Goal: Transaction & Acquisition: Download file/media

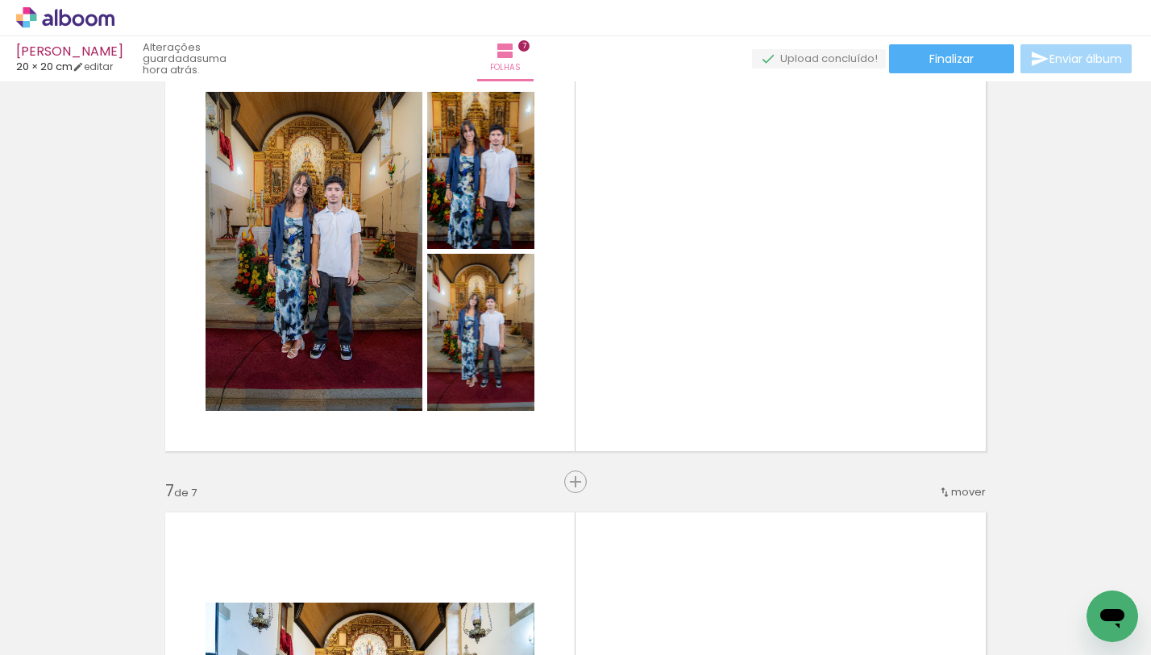
scroll to position [2409, 0]
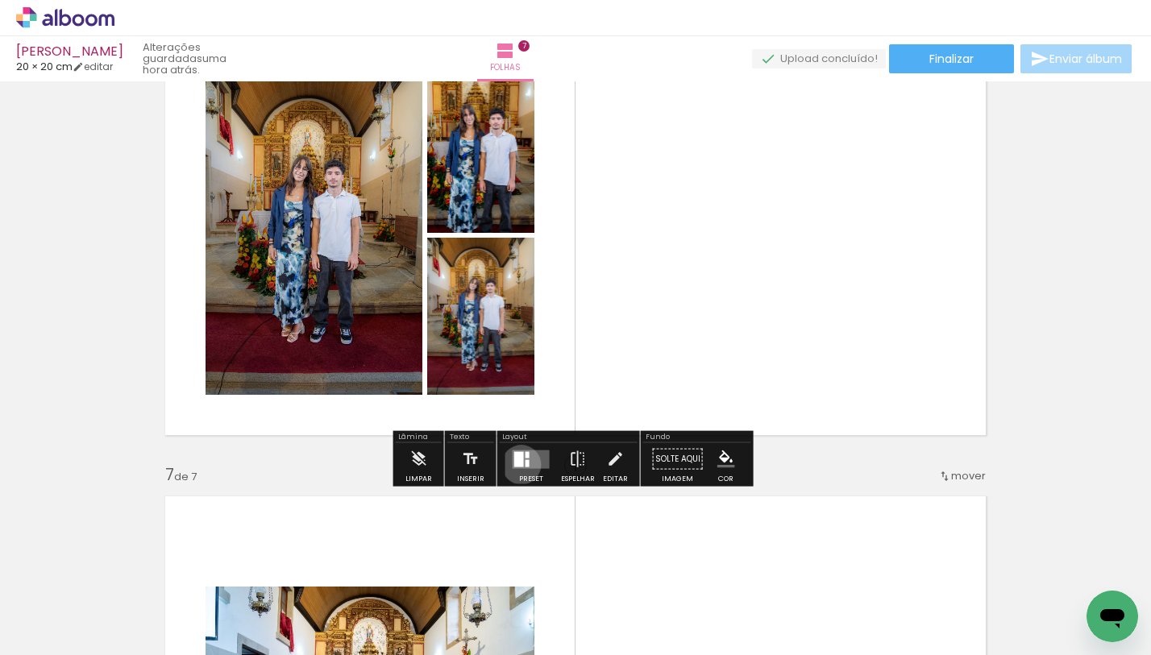
click at [518, 464] on div at bounding box center [519, 458] width 10 height 15
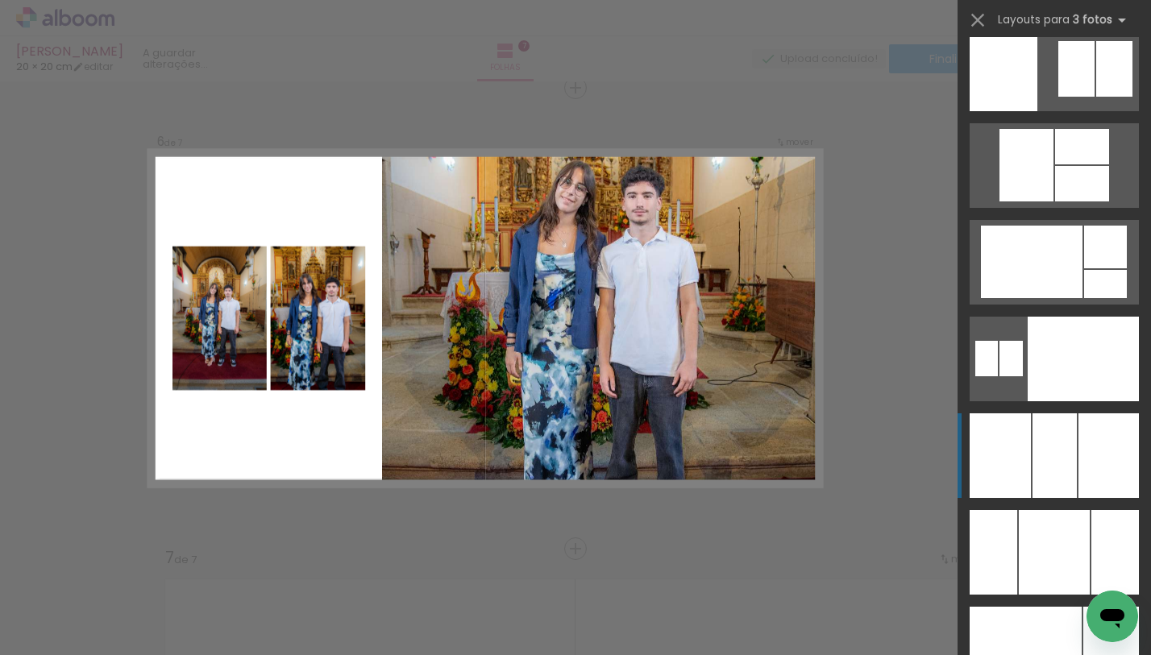
scroll to position [10716, 0]
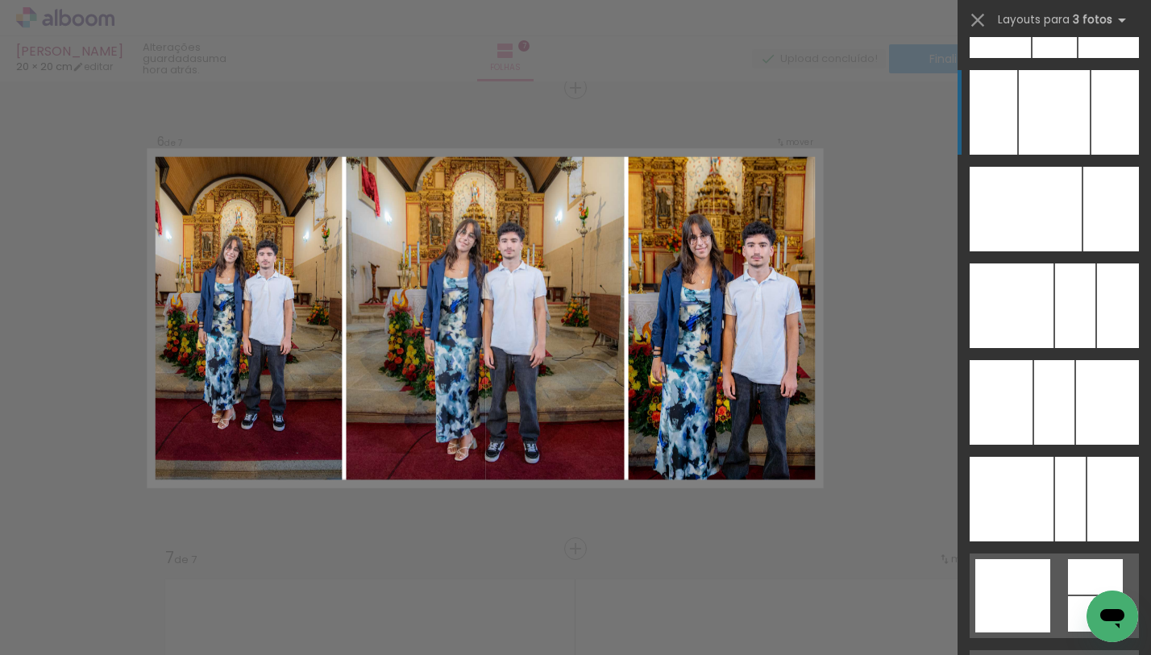
click at [1054, 141] on div at bounding box center [1054, 112] width 71 height 85
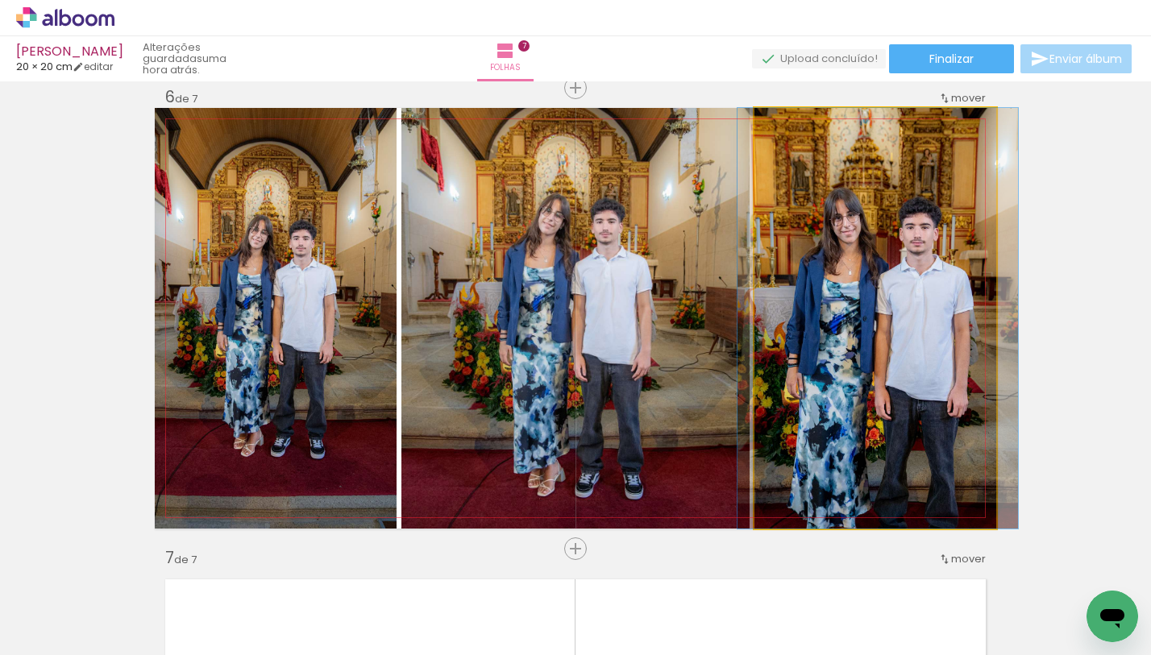
drag, startPoint x: 947, startPoint y: 296, endPoint x: 950, endPoint y: 281, distance: 15.5
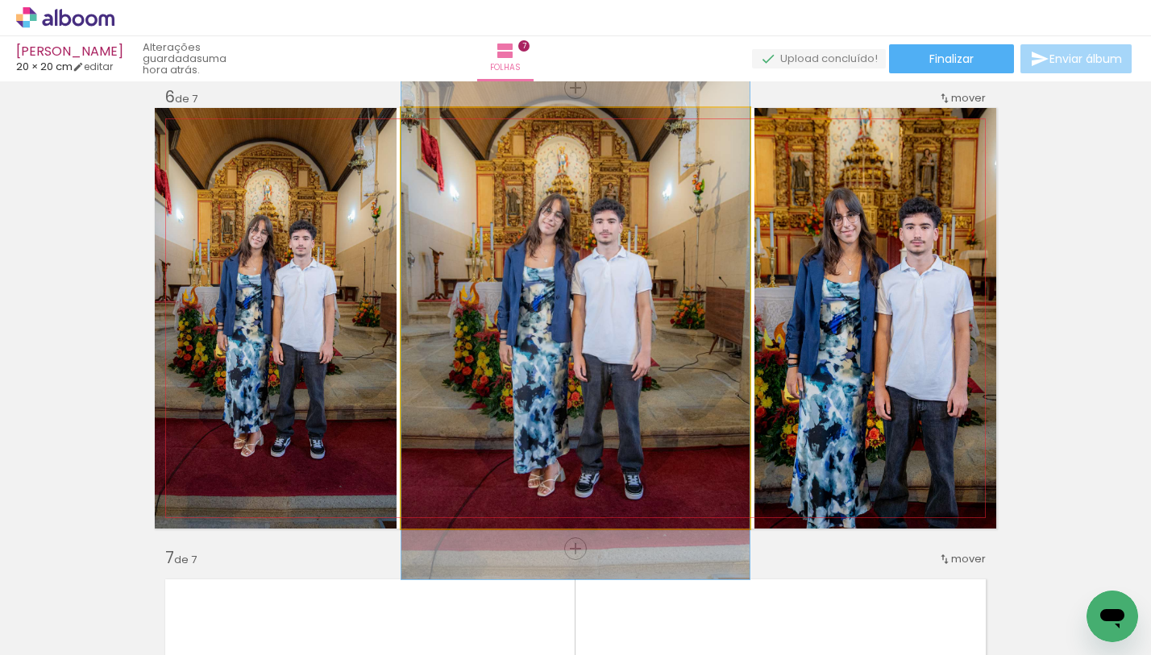
click at [634, 274] on quentale-photo at bounding box center [575, 318] width 348 height 421
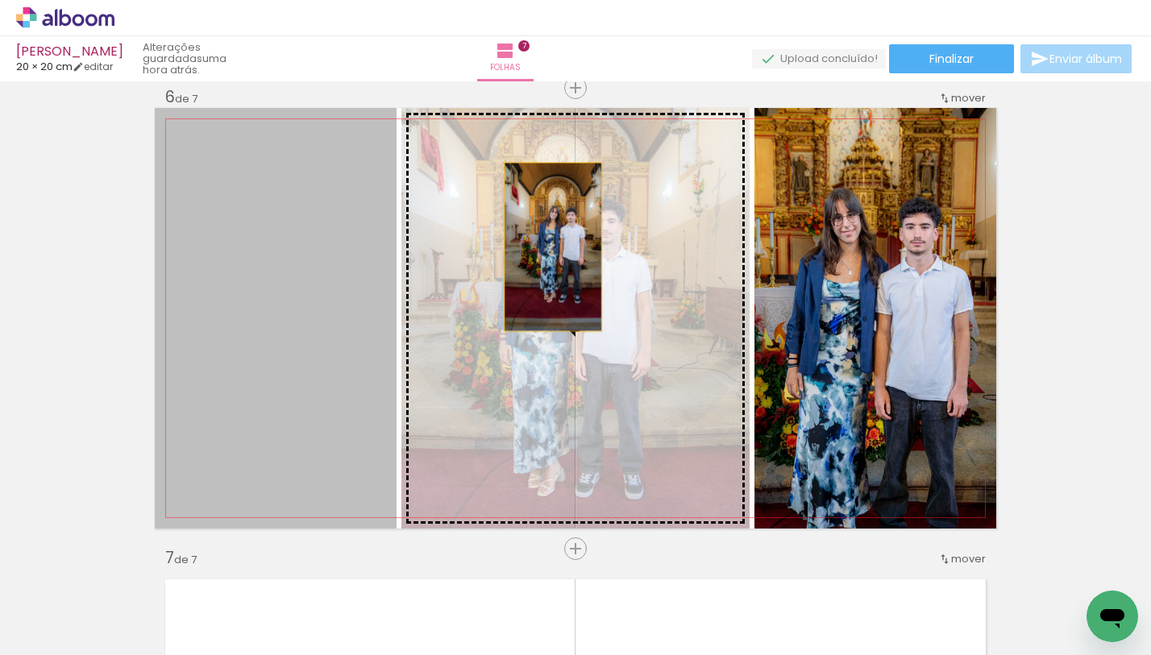
drag, startPoint x: 291, startPoint y: 268, endPoint x: 559, endPoint y: 247, distance: 269.2
click at [0, 0] on slot at bounding box center [0, 0] width 0 height 0
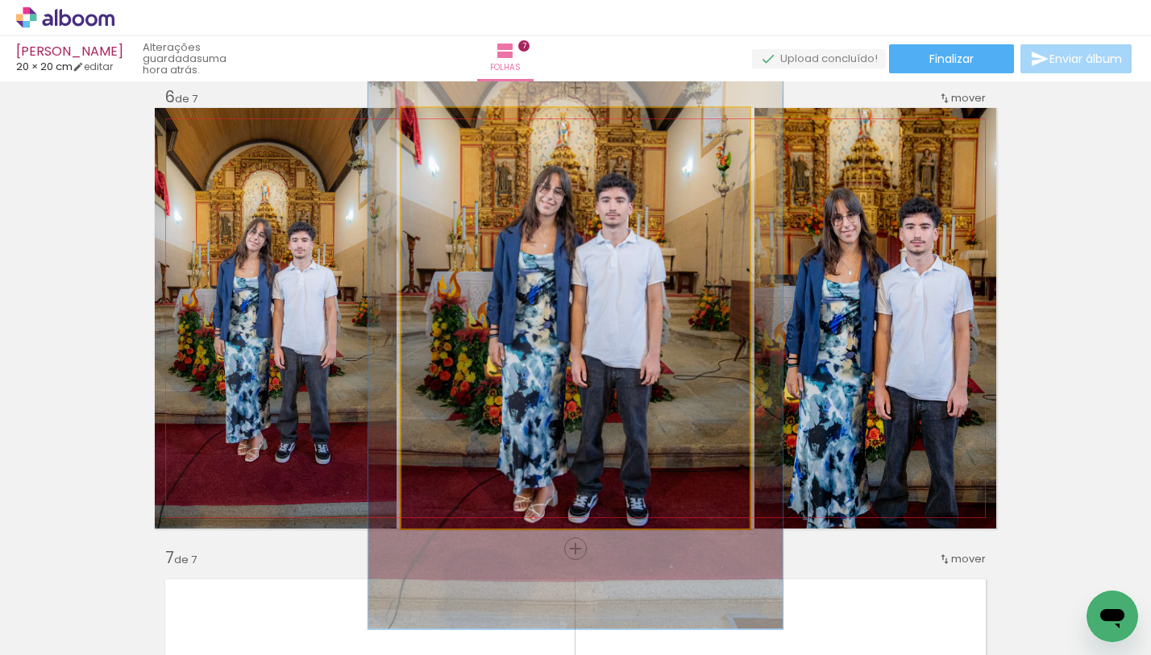
drag, startPoint x: 436, startPoint y: 127, endPoint x: 447, endPoint y: 126, distance: 10.6
type paper-slider "119"
click at [447, 126] on div at bounding box center [450, 125] width 15 height 15
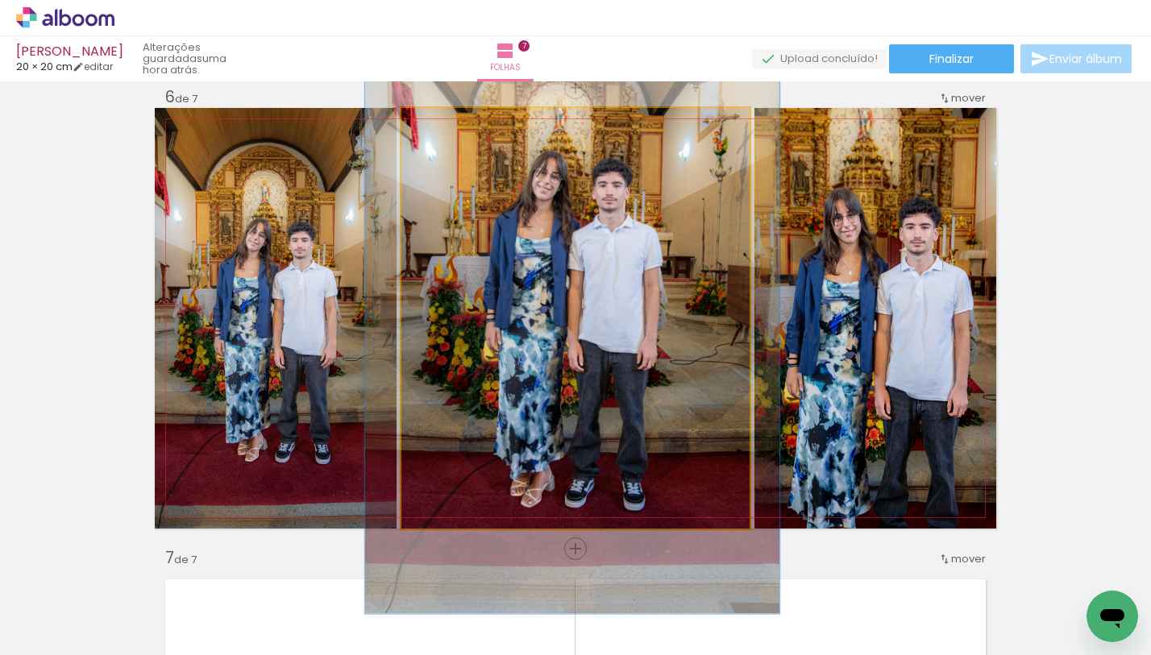
drag, startPoint x: 655, startPoint y: 231, endPoint x: 651, endPoint y: 221, distance: 11.0
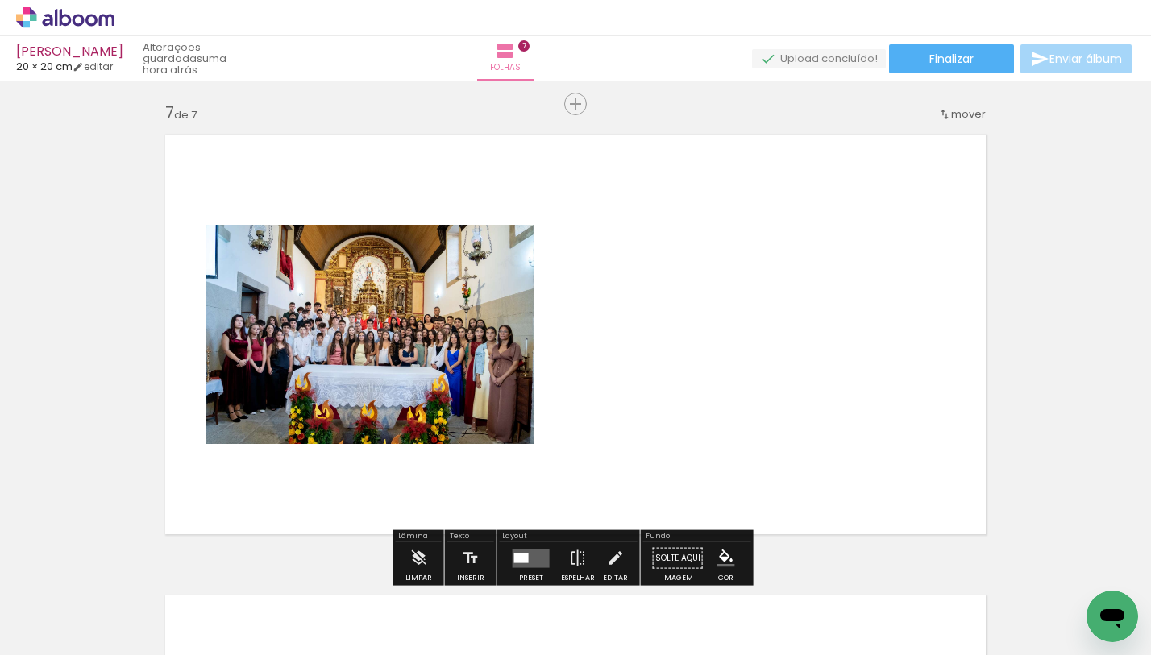
click at [518, 546] on div at bounding box center [531, 558] width 44 height 32
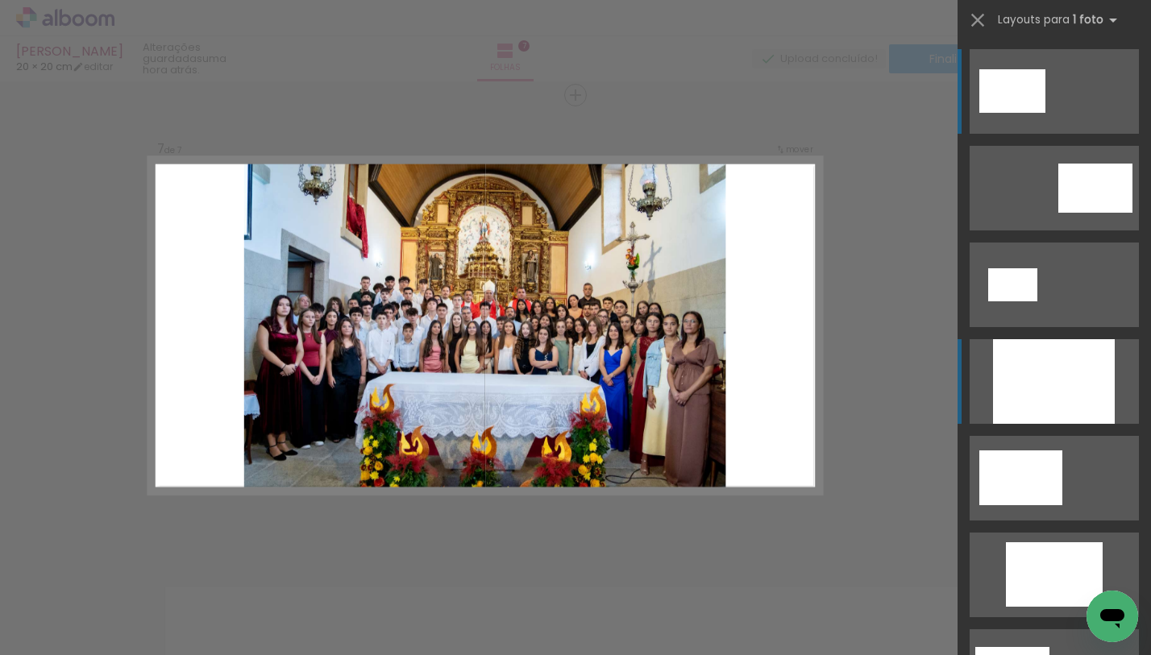
scroll to position [2787, 0]
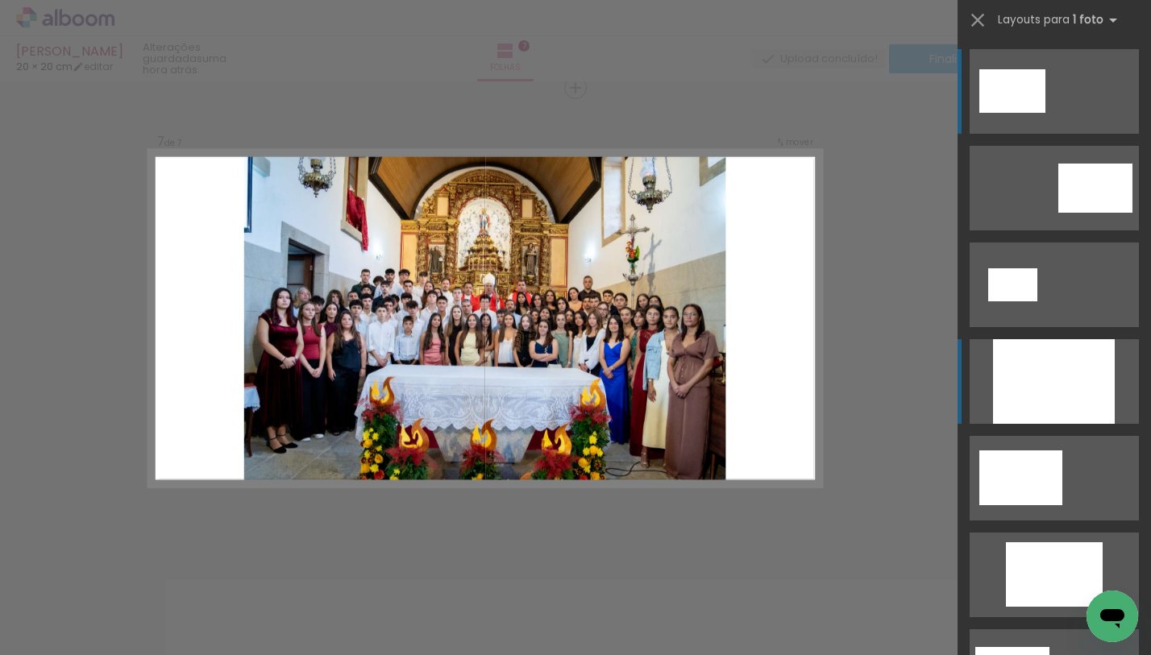
click at [1062, 392] on div at bounding box center [1054, 381] width 122 height 85
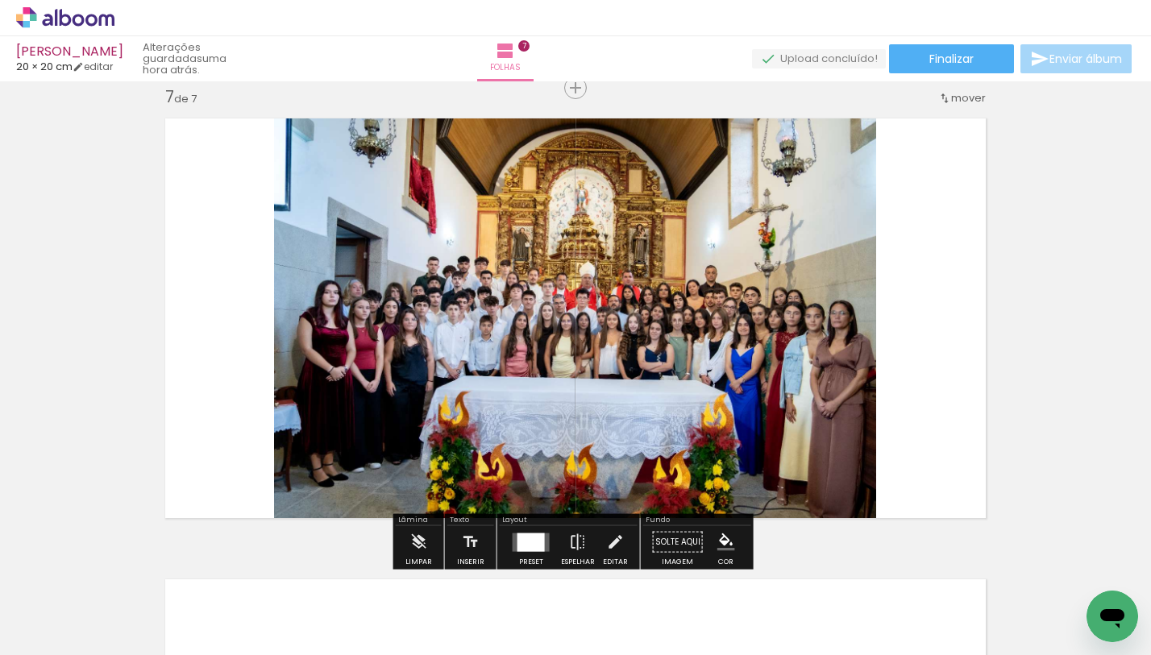
click at [929, 246] on quentale-layouter at bounding box center [576, 318] width 842 height 421
click at [945, 53] on span "Finalizar" at bounding box center [951, 58] width 44 height 11
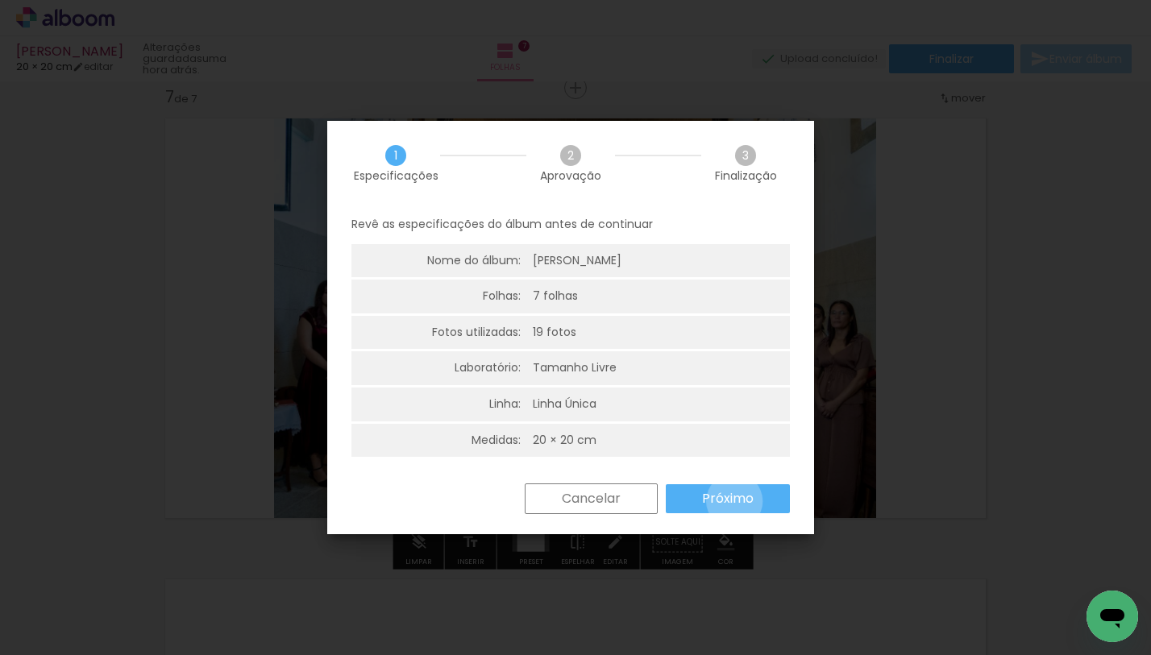
click at [0, 0] on slot "Próximo" at bounding box center [0, 0] width 0 height 0
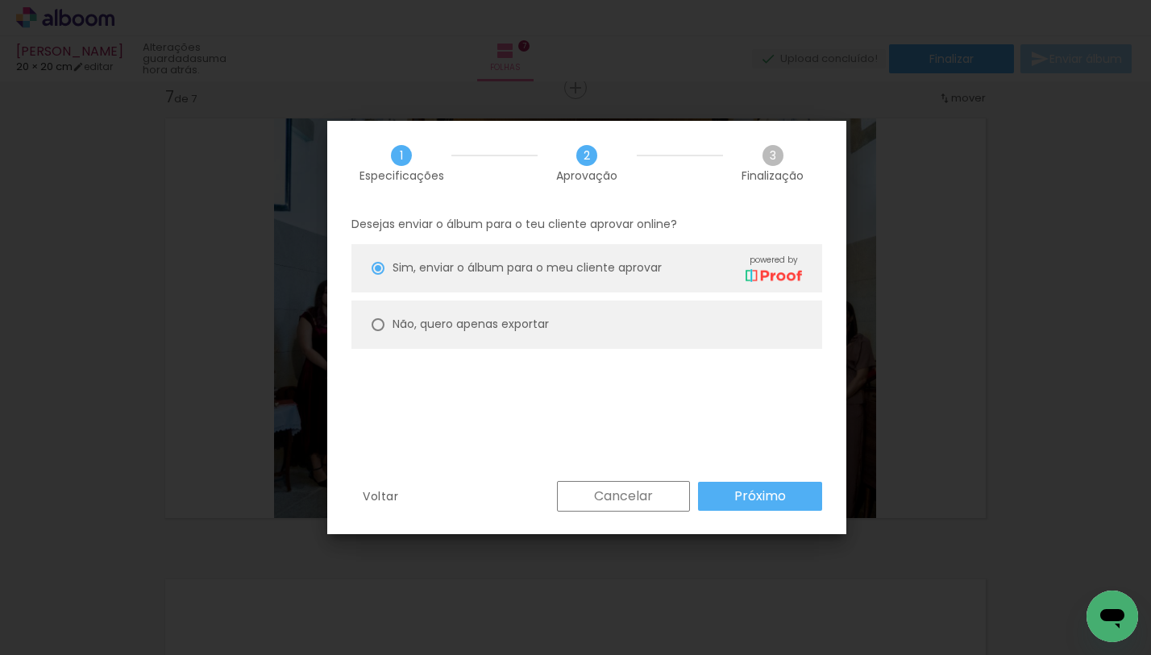
click at [638, 319] on paper-radio-button "Não, quero apenas exportar" at bounding box center [586, 325] width 471 height 48
type paper-radio-button "on"
click at [0, 0] on slot "Próximo" at bounding box center [0, 0] width 0 height 0
type input "Alta, 300 DPI"
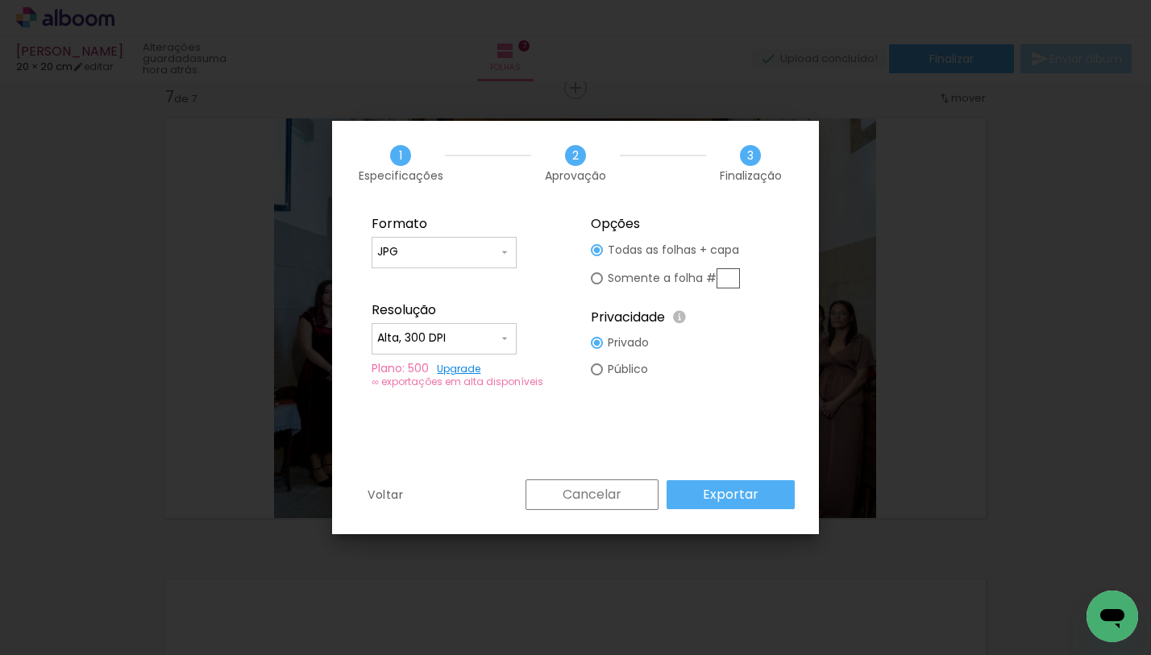
click at [0, 0] on slot "Exportar" at bounding box center [0, 0] width 0 height 0
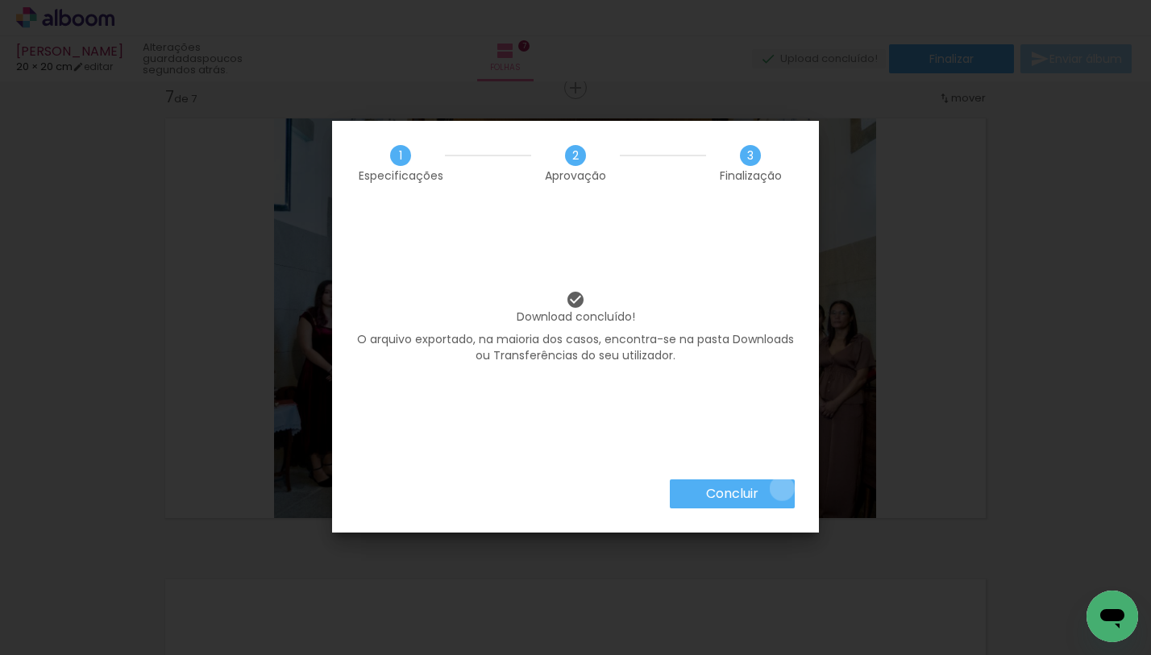
click at [781, 488] on paper-button "Concluir" at bounding box center [732, 494] width 125 height 29
